Goal: Use online tool/utility: Utilize a website feature to perform a specific function

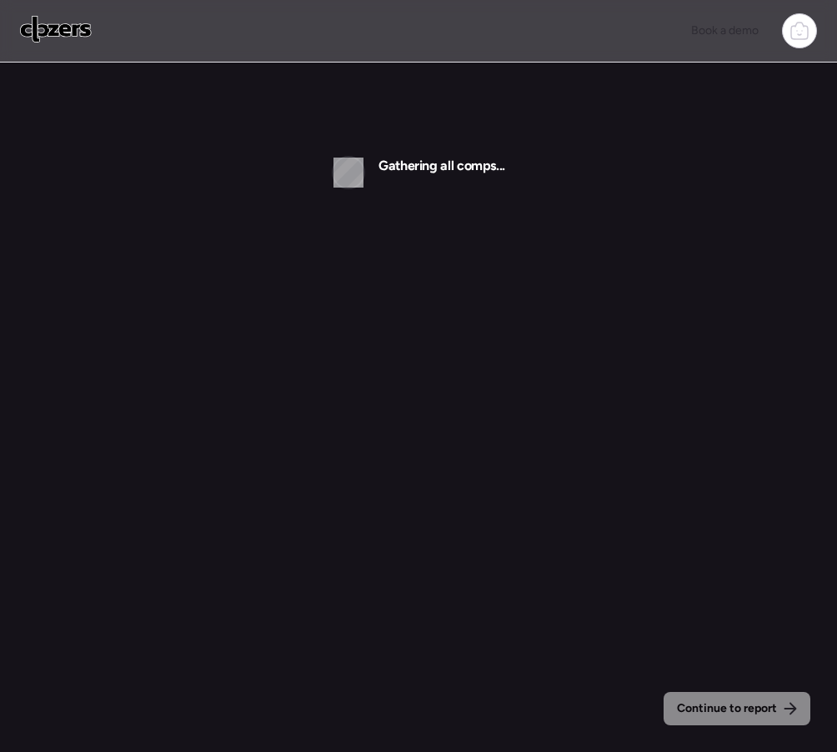
click at [52, 25] on img at bounding box center [56, 29] width 72 height 27
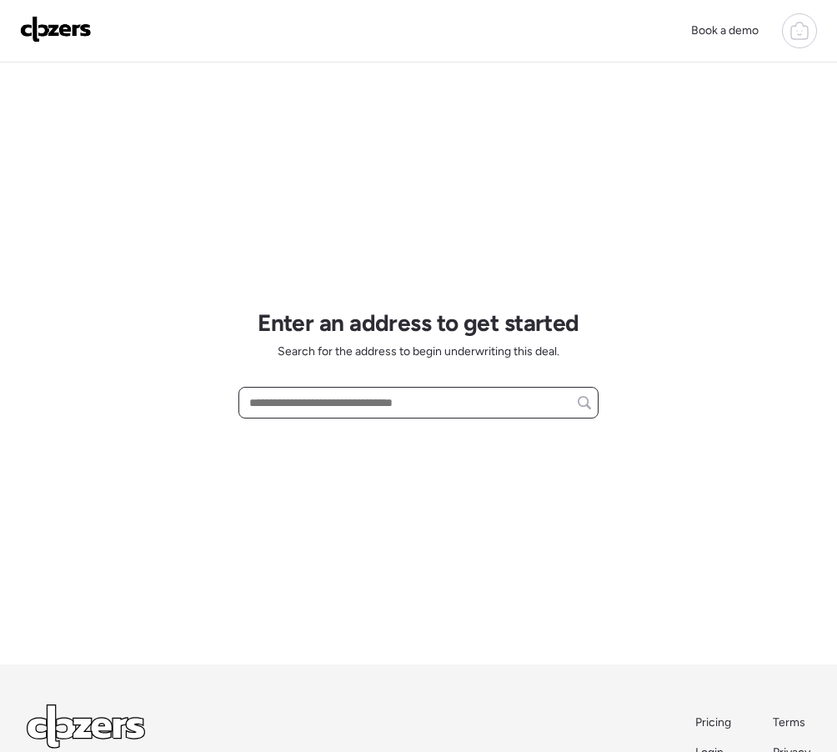
click at [267, 410] on input "text" at bounding box center [418, 402] width 345 height 23
paste input "**********"
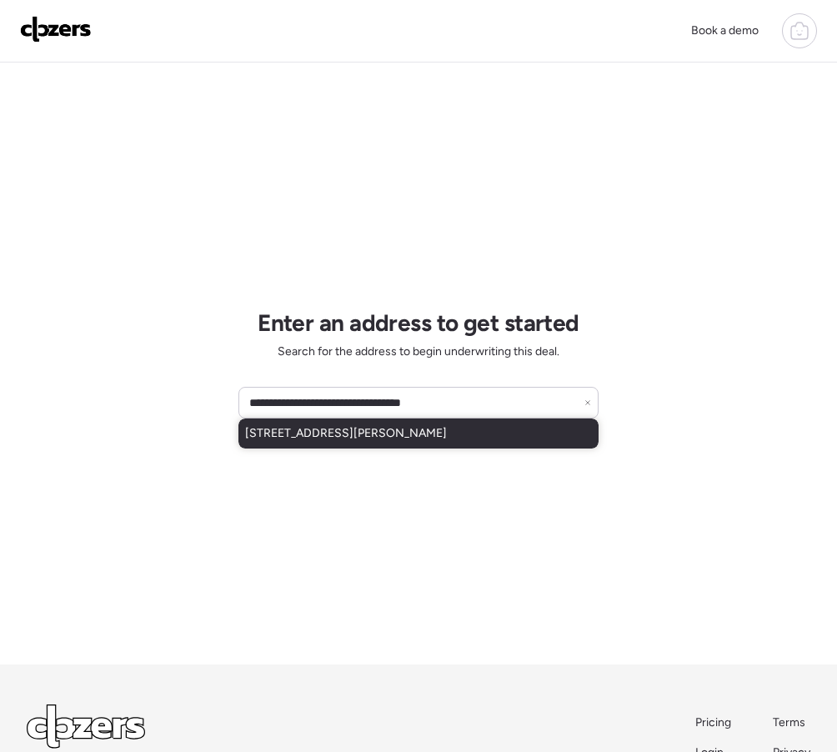
click at [345, 442] on span "[STREET_ADDRESS][PERSON_NAME]" at bounding box center [346, 433] width 202 height 17
type input "**********"
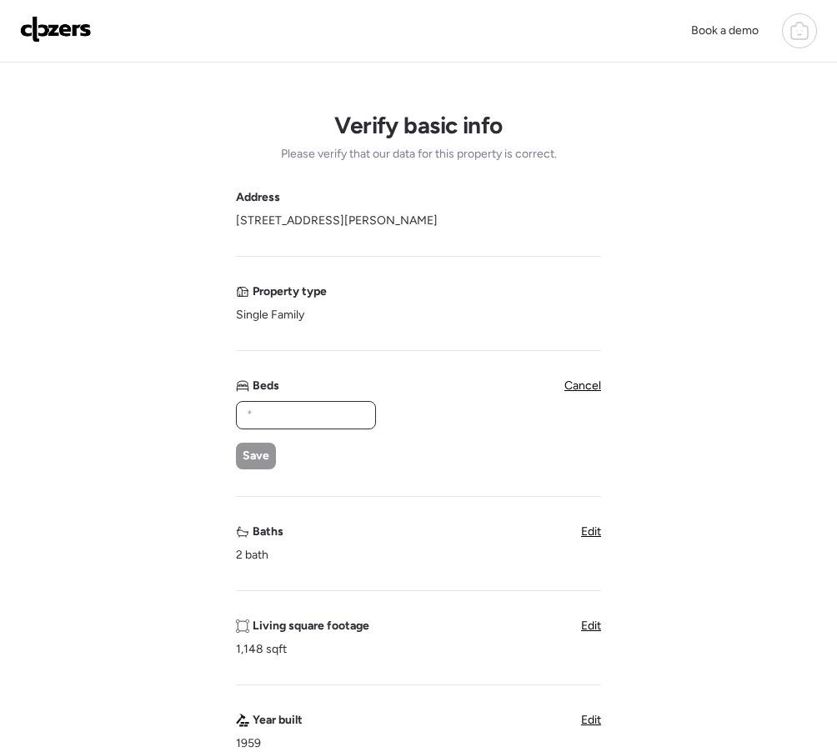
click at [269, 417] on input "text" at bounding box center [305, 414] width 125 height 23
type input "*"
click at [258, 451] on span "Save" at bounding box center [256, 455] width 27 height 17
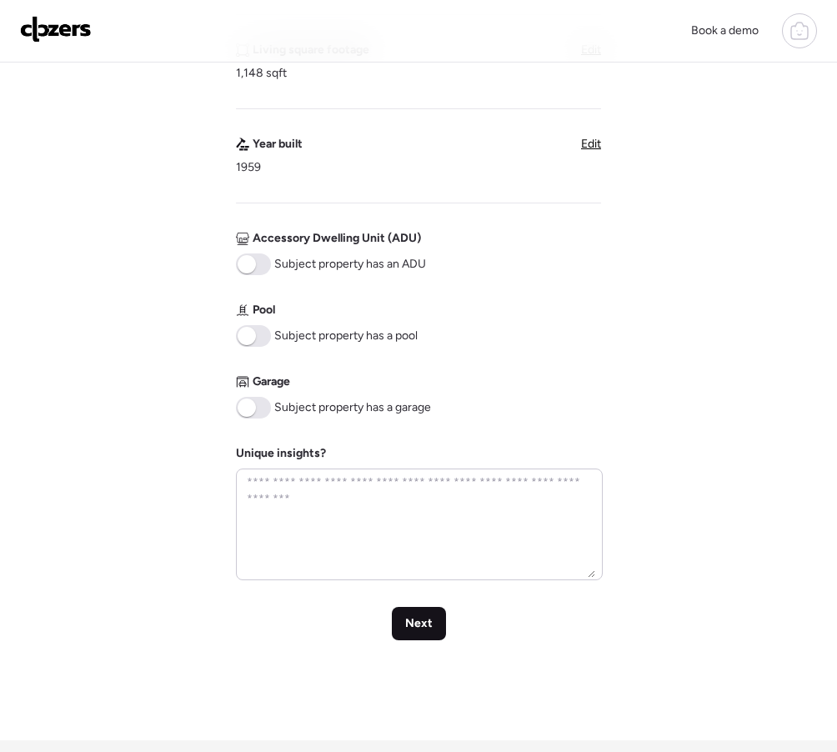
scroll to position [535, 0]
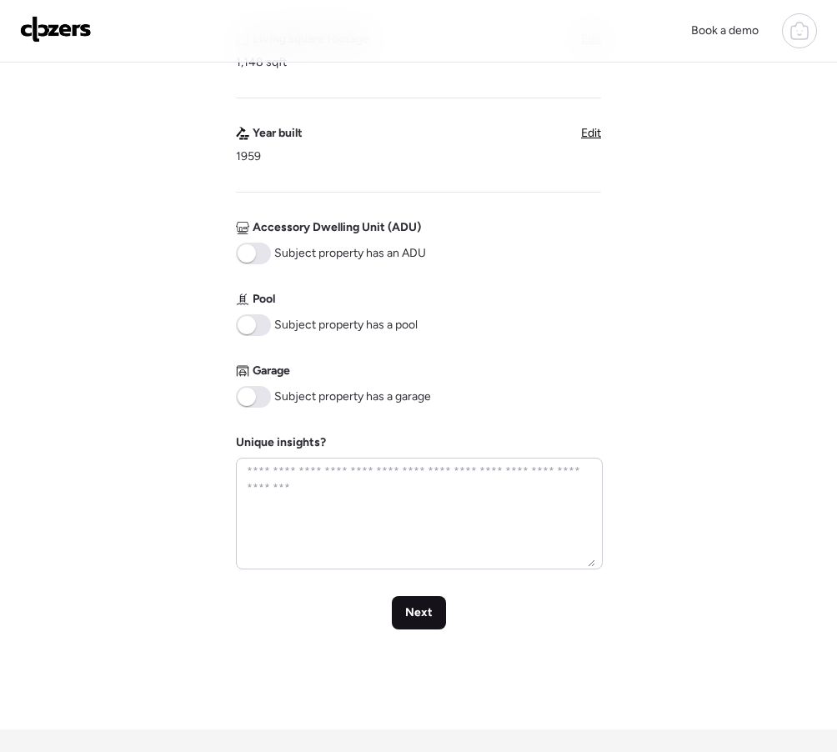
click at [418, 604] on div "Next" at bounding box center [419, 612] width 54 height 33
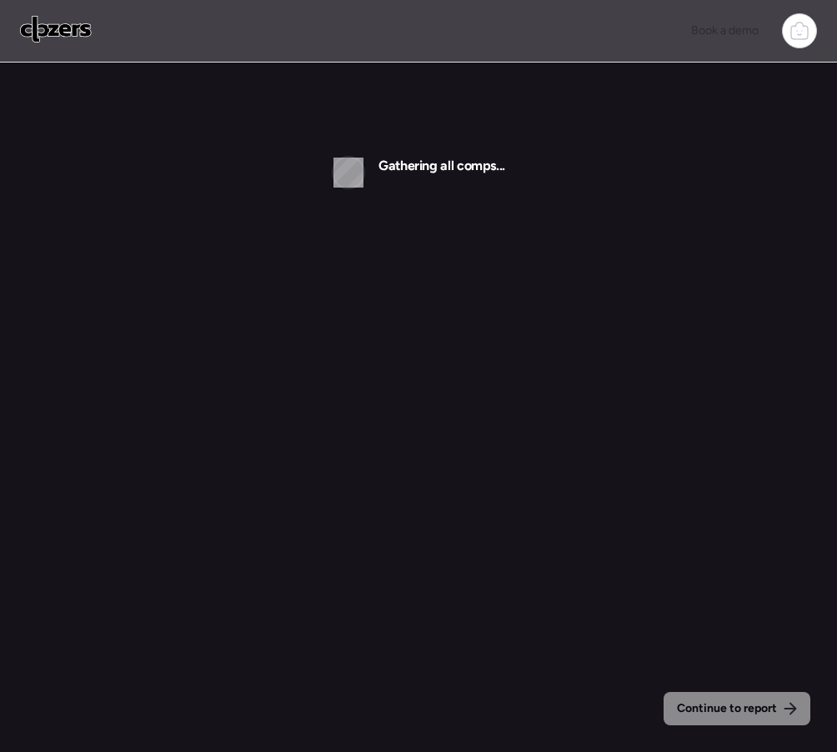
click at [376, 163] on div "Gathering all comps..." at bounding box center [418, 172] width 173 height 33
click at [413, 163] on h2 "Gathering all comps..." at bounding box center [441, 166] width 127 height 20
click at [163, 88] on div "Continue to report Gathering all comps..." at bounding box center [418, 139] width 837 height 153
click at [47, 25] on img at bounding box center [56, 29] width 72 height 27
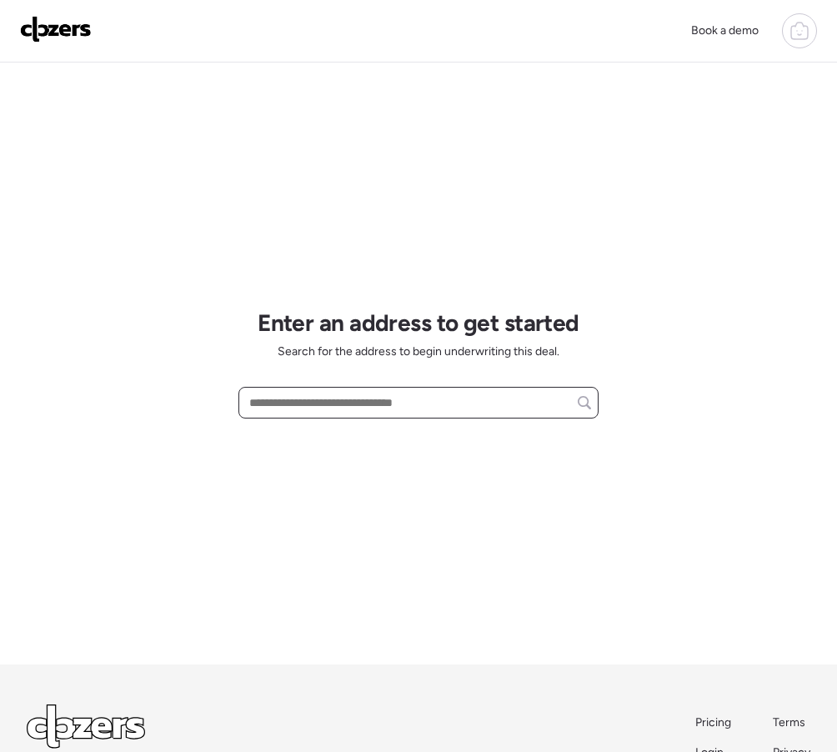
click at [297, 396] on input "text" at bounding box center [418, 402] width 345 height 23
paste input "**********"
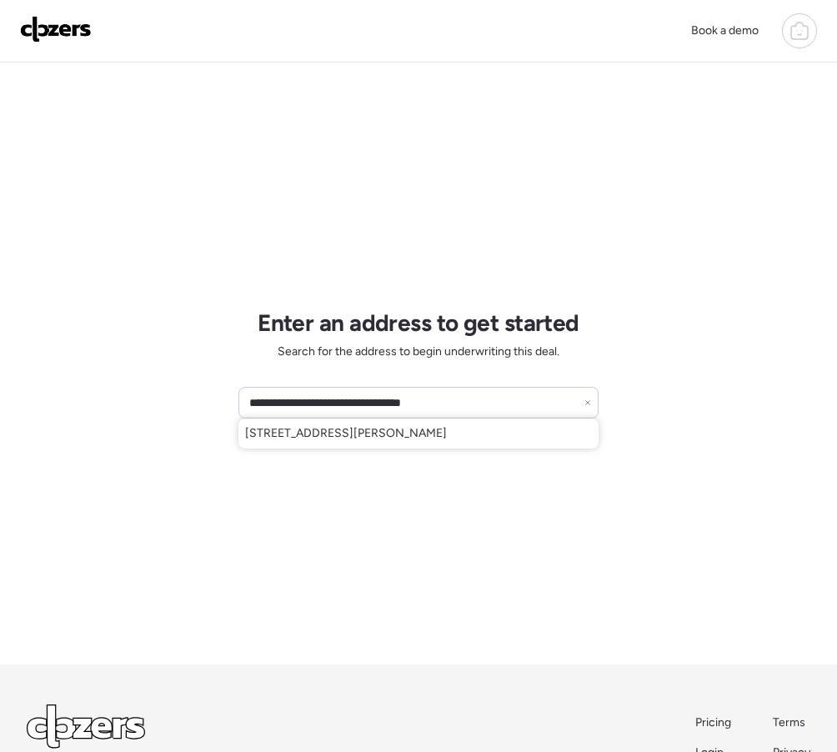
click at [316, 435] on span "[STREET_ADDRESS][PERSON_NAME]" at bounding box center [346, 433] width 202 height 17
type input "**********"
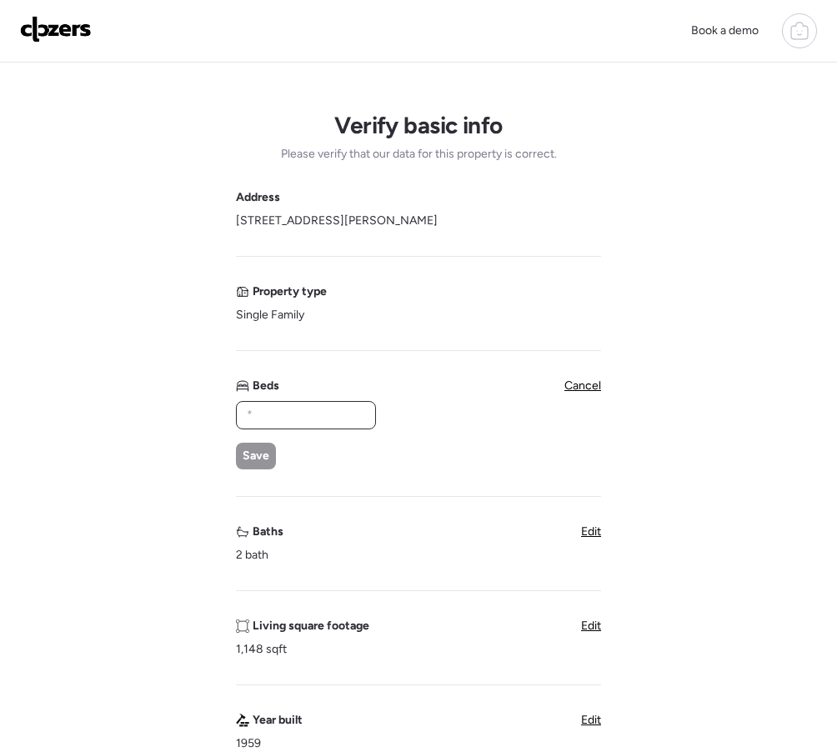
click at [279, 418] on input "text" at bounding box center [305, 414] width 125 height 23
type input "*"
click at [244, 453] on span "Save" at bounding box center [256, 456] width 27 height 17
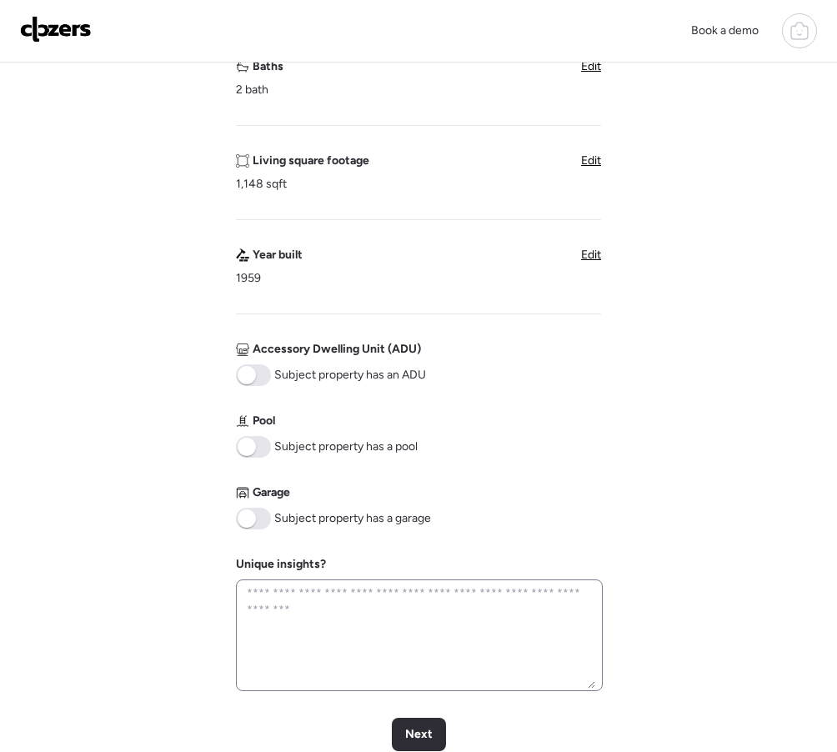
scroll to position [429, 0]
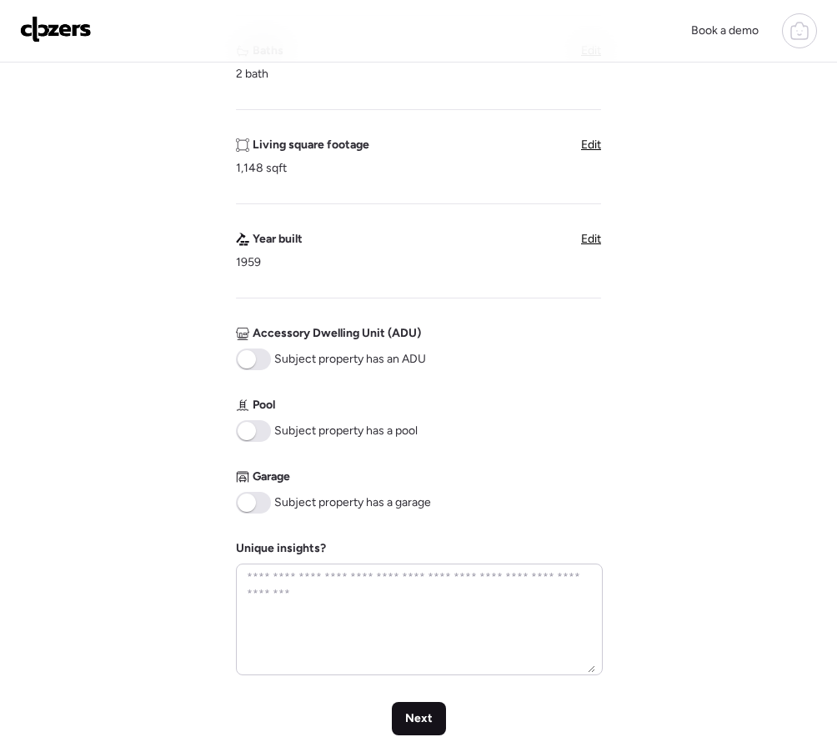
click at [418, 726] on span "Next" at bounding box center [419, 718] width 28 height 17
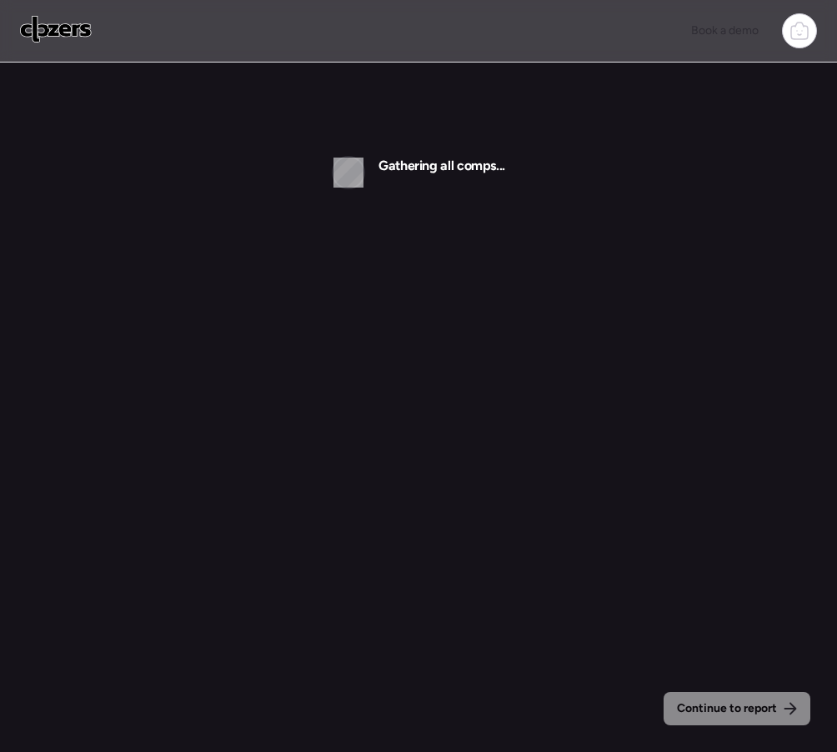
drag, startPoint x: 94, startPoint y: 43, endPoint x: 87, endPoint y: 35, distance: 11.2
click at [94, 43] on div "Book a demo" at bounding box center [418, 30] width 797 height 35
click at [85, 32] on img at bounding box center [56, 29] width 72 height 27
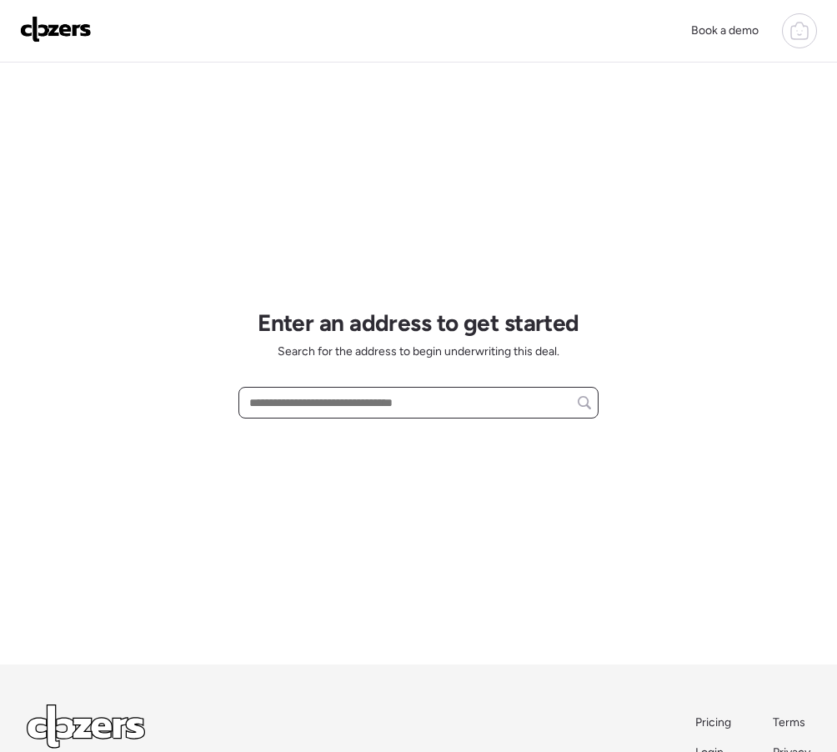
click at [257, 403] on input "text" at bounding box center [418, 402] width 345 height 23
click at [330, 405] on input "text" at bounding box center [418, 402] width 345 height 23
paste input "**********"
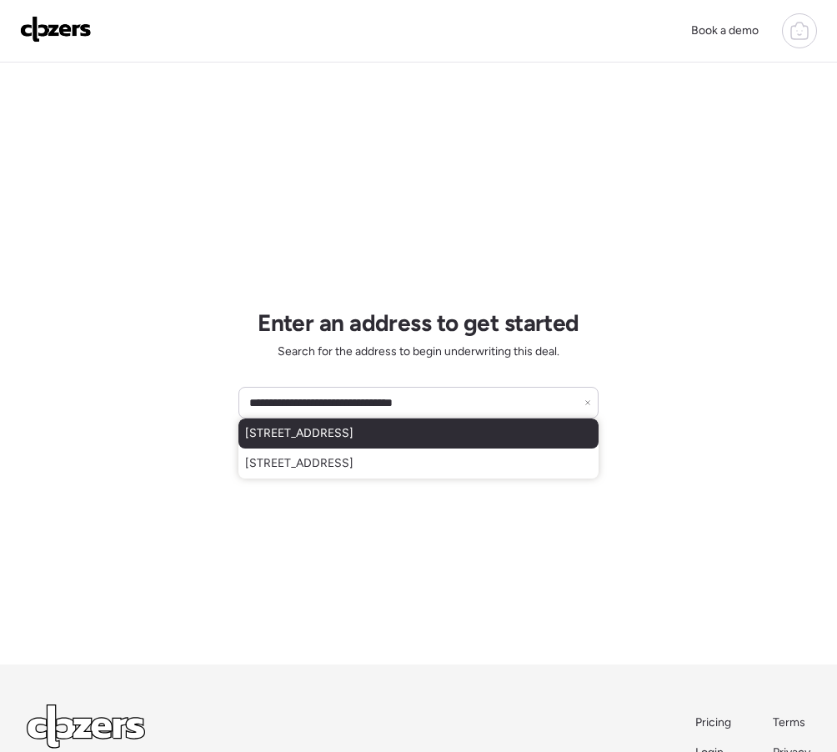
click at [343, 443] on div "6660 N 20th Ave, Phoenix, AZ, 85015" at bounding box center [418, 433] width 360 height 30
type input "**********"
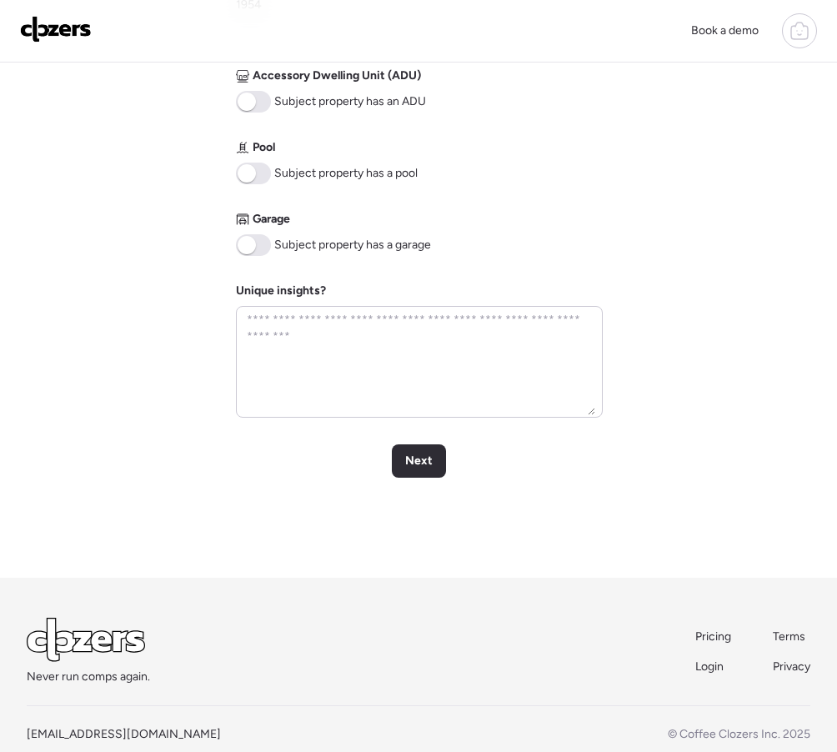
scroll to position [689, 0]
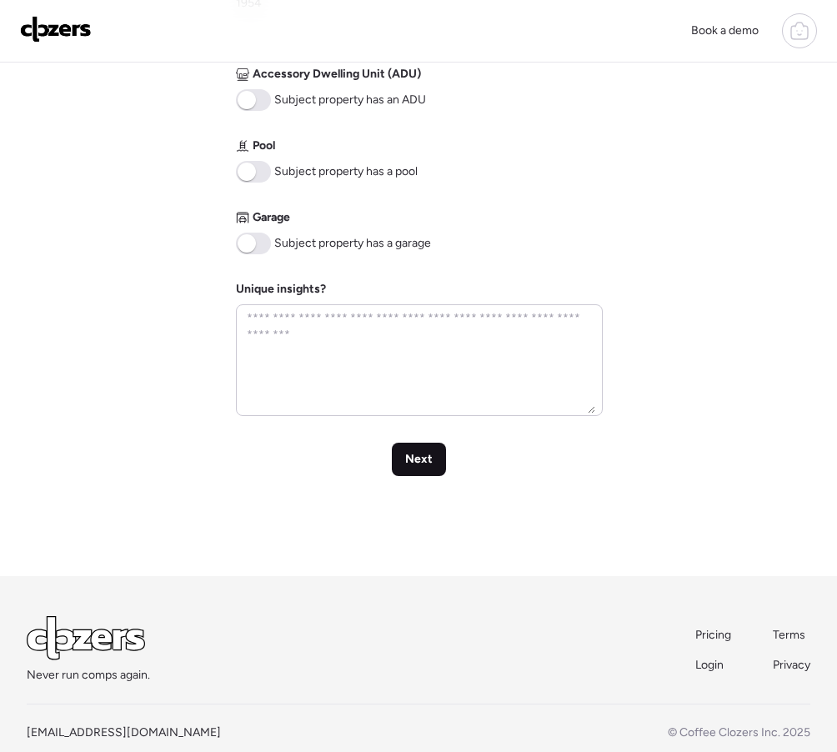
click at [418, 458] on span "Next" at bounding box center [419, 459] width 28 height 17
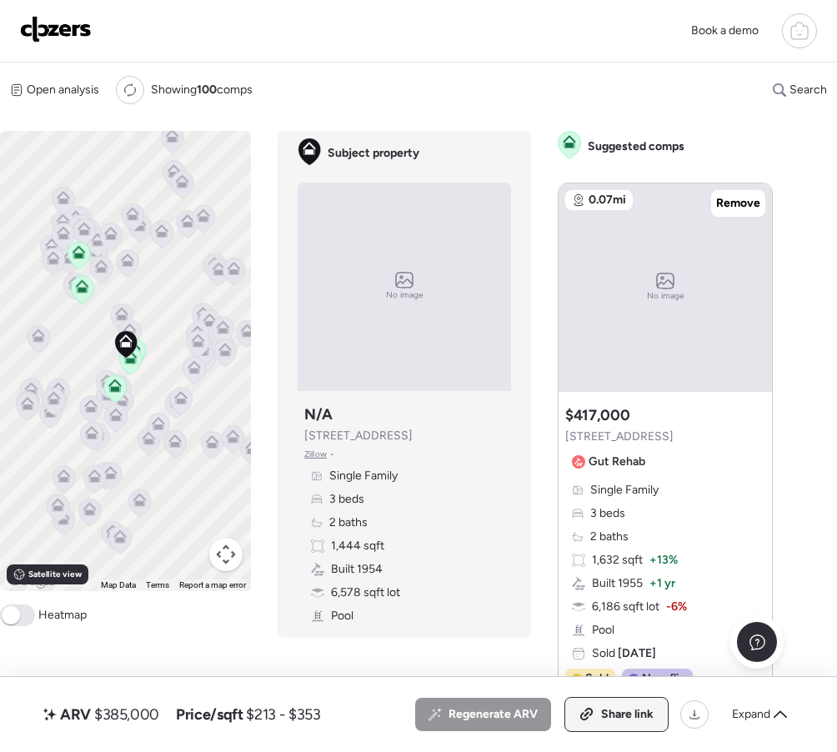
drag, startPoint x: 573, startPoint y: 699, endPoint x: 584, endPoint y: 703, distance: 12.1
click at [573, 699] on div "Share link" at bounding box center [616, 714] width 103 height 33
click at [584, 703] on div "Link copied" at bounding box center [611, 714] width 113 height 33
click at [83, 31] on img at bounding box center [56, 29] width 72 height 27
